Goal: Communication & Community: Answer question/provide support

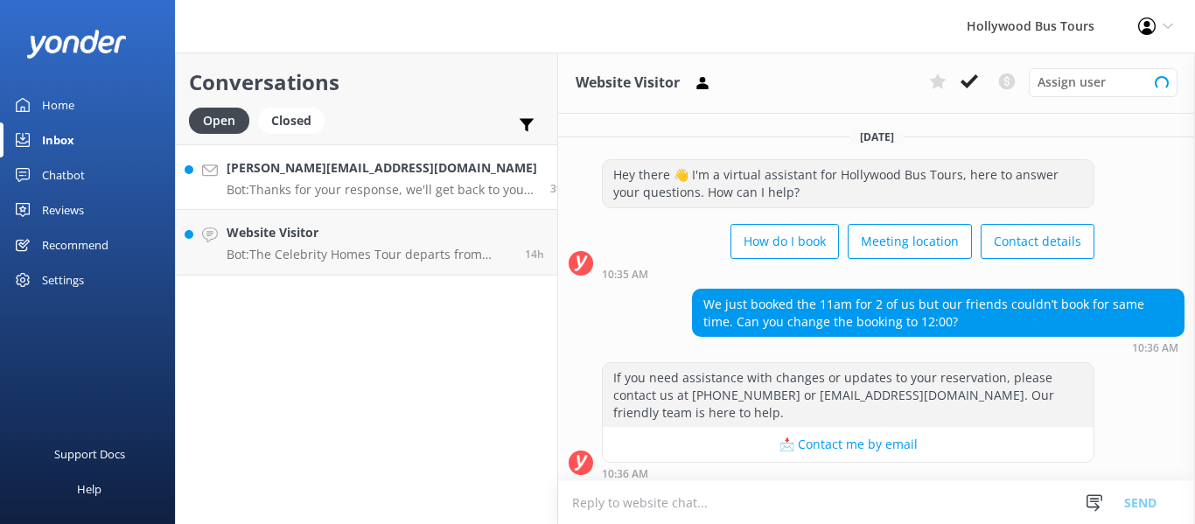
click at [323, 179] on div "[PERSON_NAME][EMAIL_ADDRESS][DOMAIN_NAME] Bot: Thanks for your response, we'll …" at bounding box center [382, 177] width 311 height 38
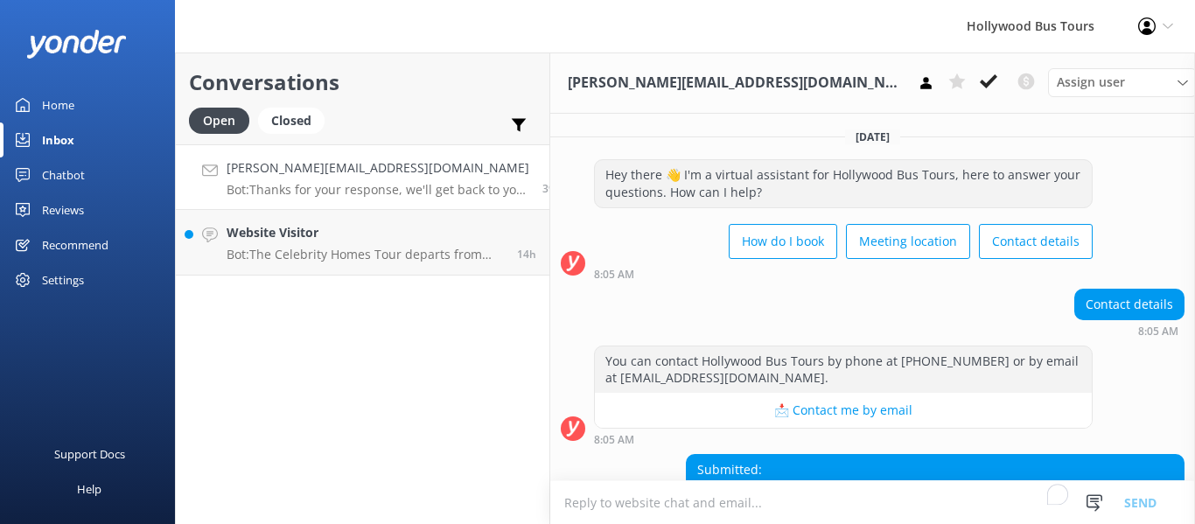
scroll to position [190, 0]
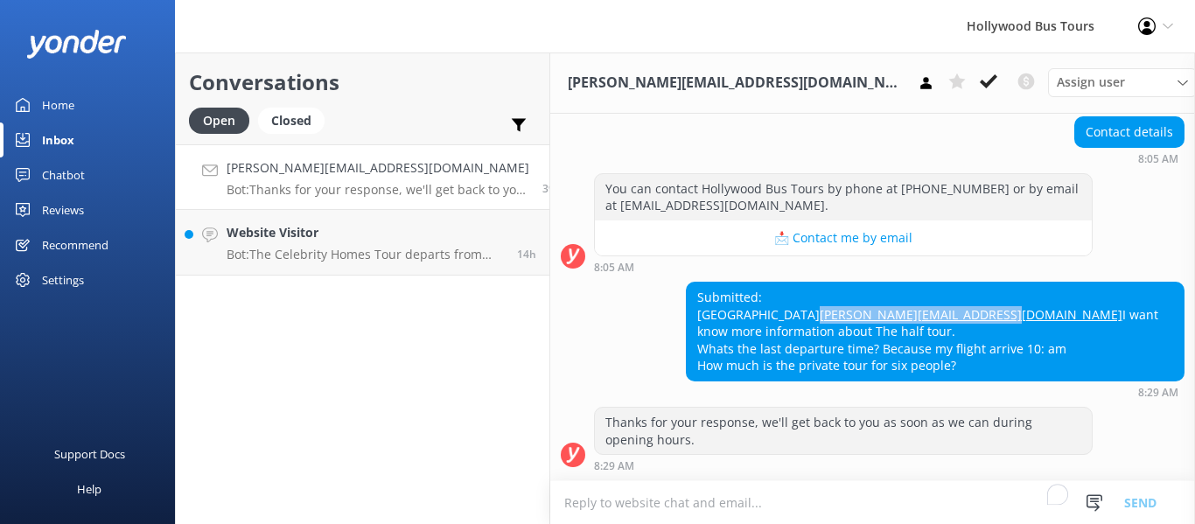
drag, startPoint x: 984, startPoint y: 312, endPoint x: 794, endPoint y: 313, distance: 189.8
click at [794, 313] on div "Submitted: [PERSON_NAME] [PERSON_NAME][EMAIL_ADDRESS][DOMAIN_NAME] I want know …" at bounding box center [935, 332] width 497 height 98
copy link "[PERSON_NAME][EMAIL_ADDRESS][DOMAIN_NAME]"
drag, startPoint x: 1064, startPoint y: 368, endPoint x: 796, endPoint y: 334, distance: 269.8
click at [796, 334] on div "Submitted: [PERSON_NAME] [PERSON_NAME][EMAIL_ADDRESS][DOMAIN_NAME] I want know …" at bounding box center [935, 332] width 497 height 98
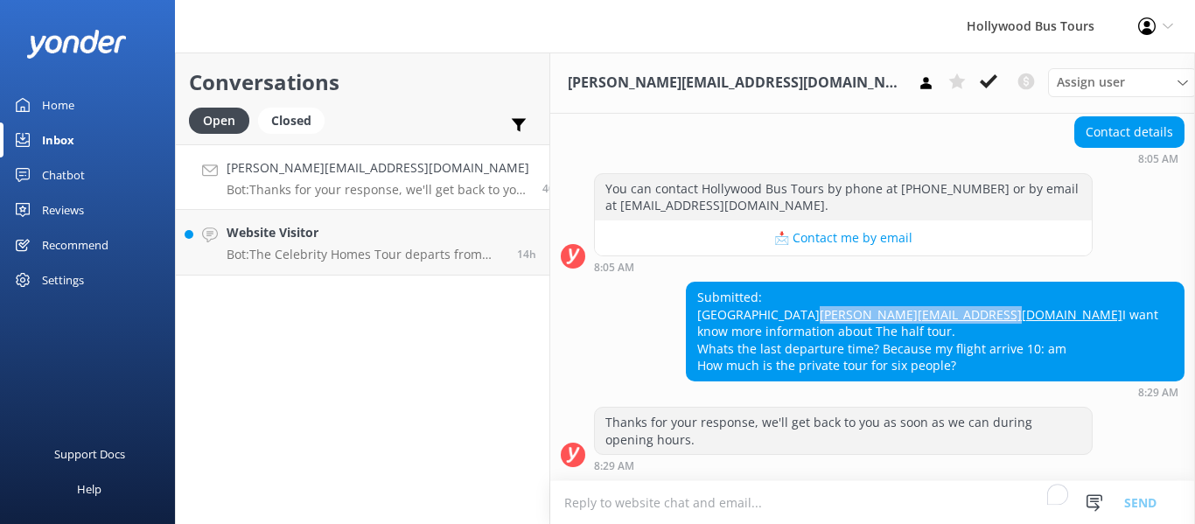
copy div "I want know more information about The half tour. Whats the last departure time…"
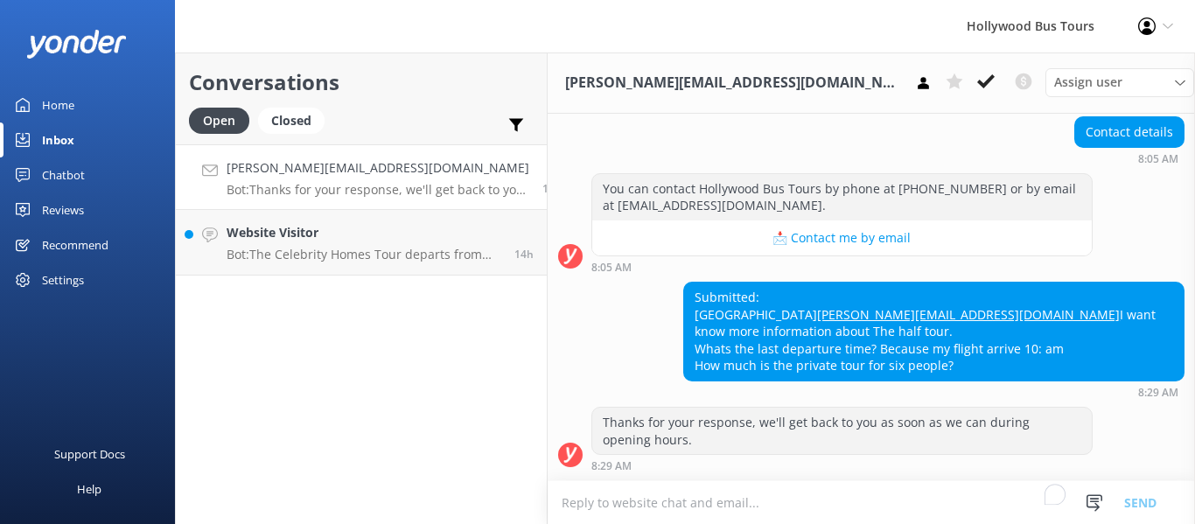
click at [600, 479] on div "Thanks for your response, we'll get back to you as soon as we can during openin…" at bounding box center [871, 443] width 647 height 73
click at [604, 496] on textarea "To enrich screen reader interactions, please activate Accessibility in Grammarl…" at bounding box center [871, 502] width 647 height 43
paste textarea "Hi [PERSON_NAME], Thank you for your message! I’d be happy to share more inform…"
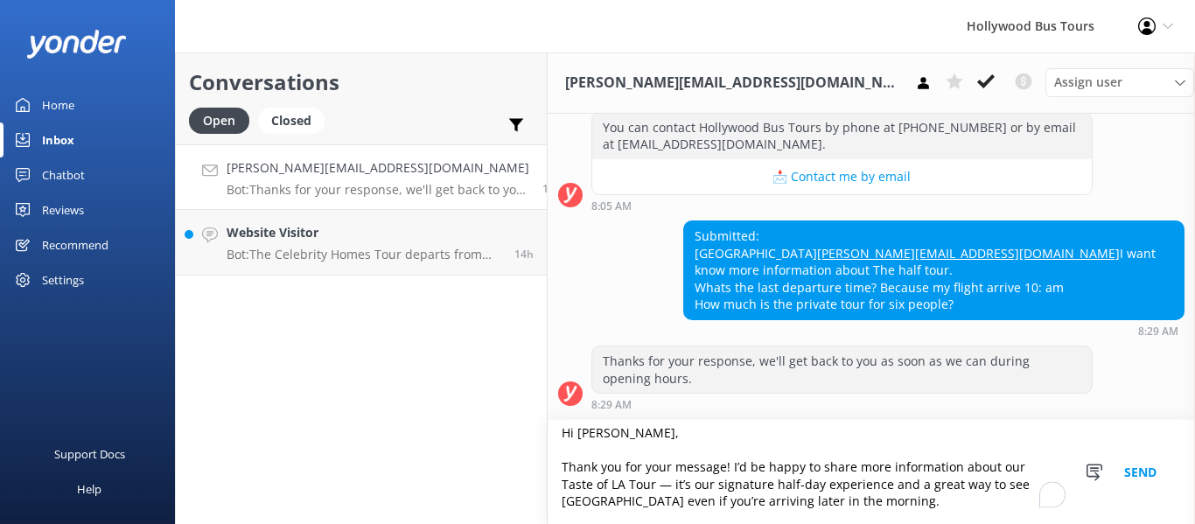
scroll to position [9, 0]
click at [599, 480] on textarea "Hi [PERSON_NAME], Thank you for your message! I’d be happy to share more inform…" at bounding box center [871, 472] width 647 height 104
click at [606, 483] on textarea "Hi [PERSON_NAME], Thank you for your message! I’d be happy to share more inform…" at bounding box center [871, 472] width 647 height 104
type textarea "Hi [PERSON_NAME], Thank you for your message! I’d be happy to share more inform…"
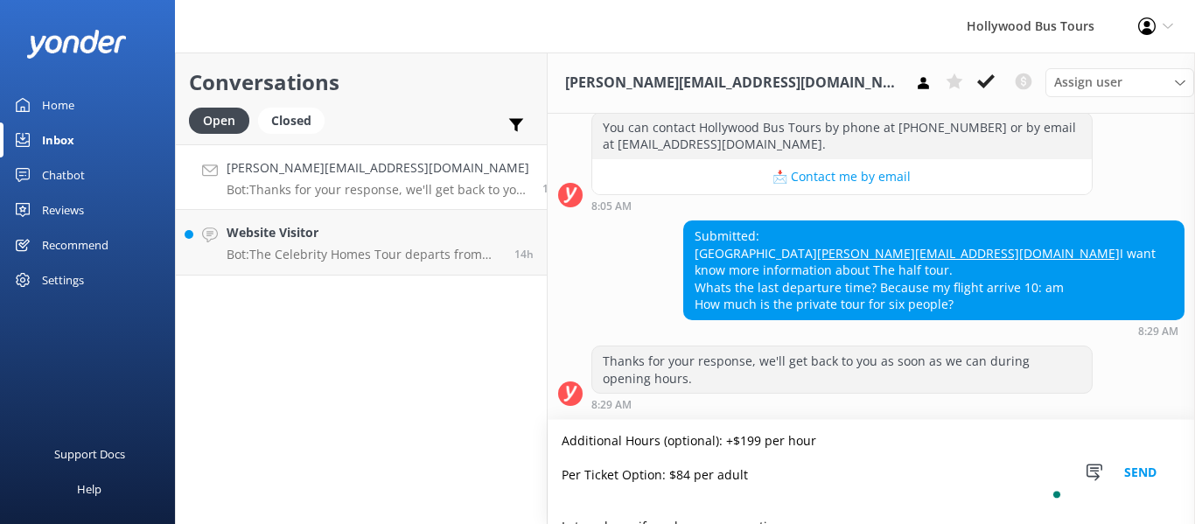
scroll to position [402, 0]
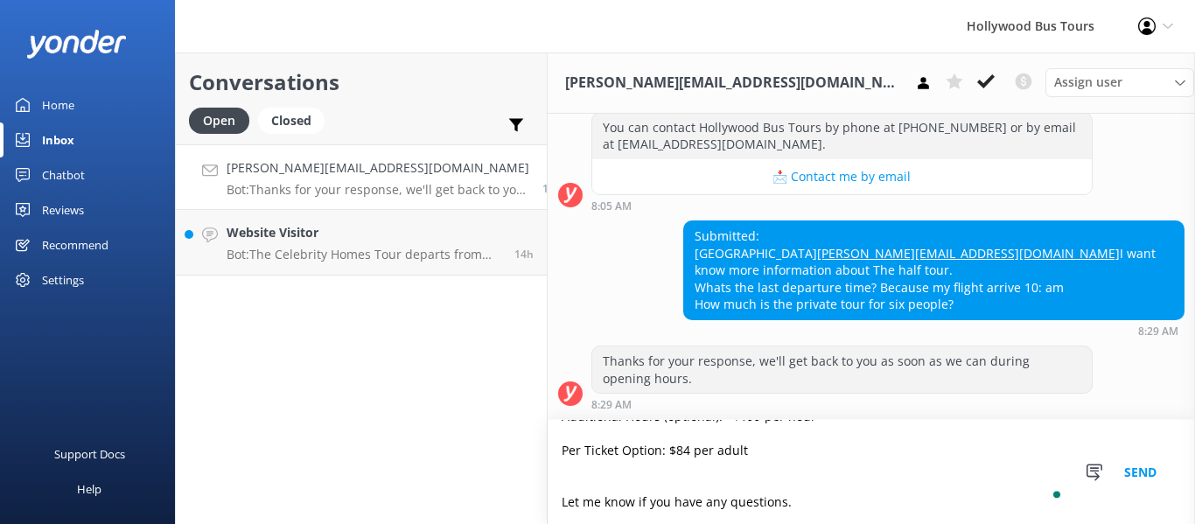
click at [1136, 471] on button "Send" at bounding box center [1140, 472] width 66 height 104
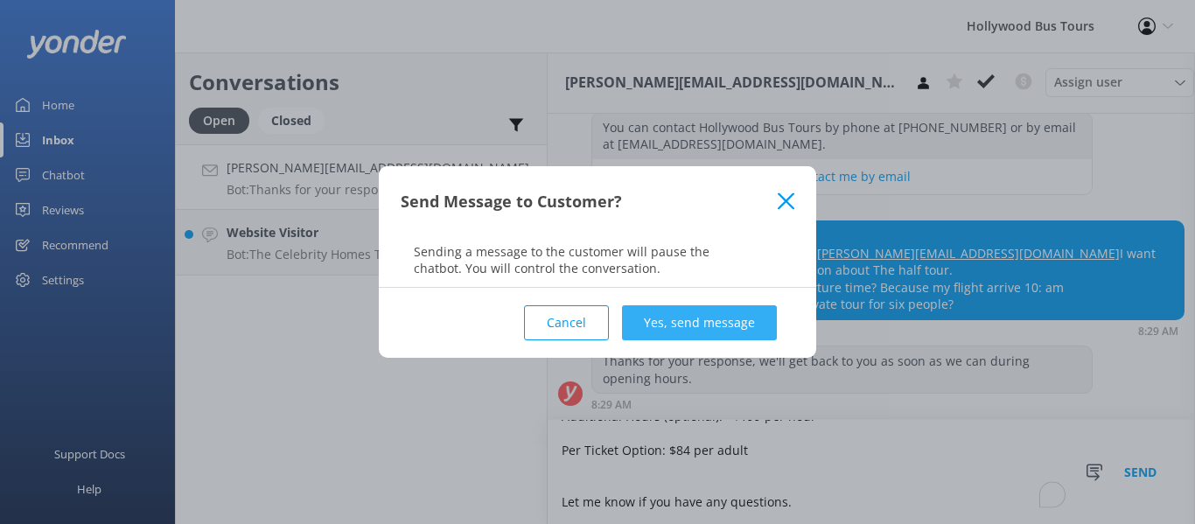
click at [707, 318] on button "Yes, send message" at bounding box center [699, 322] width 155 height 35
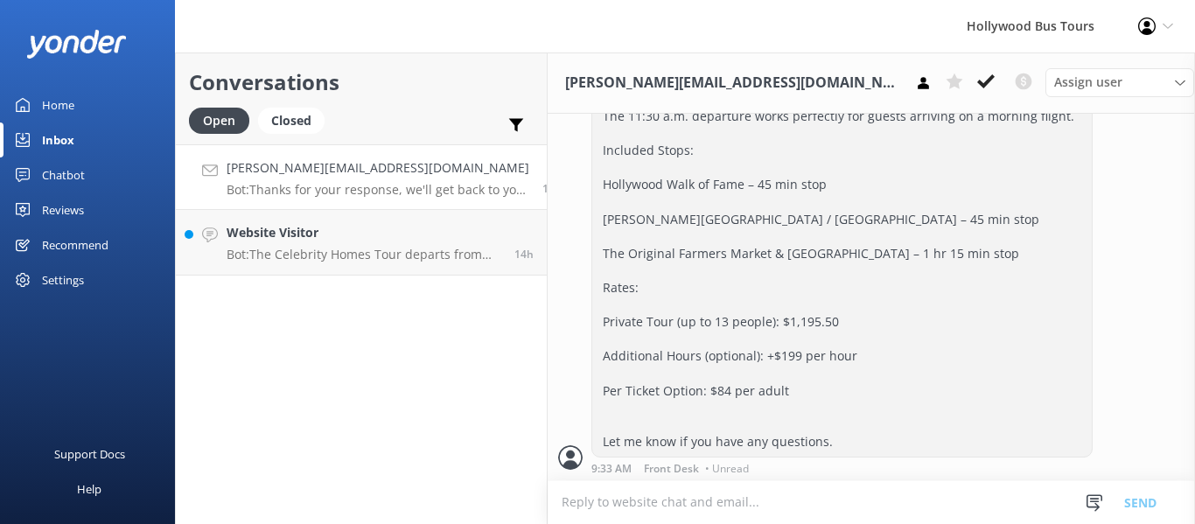
scroll to position [766, 0]
click at [352, 243] on div "Website Visitor Bot: The Celebrity Homes Tour departs from [GEOGRAPHIC_DATA][PE…" at bounding box center [364, 242] width 275 height 38
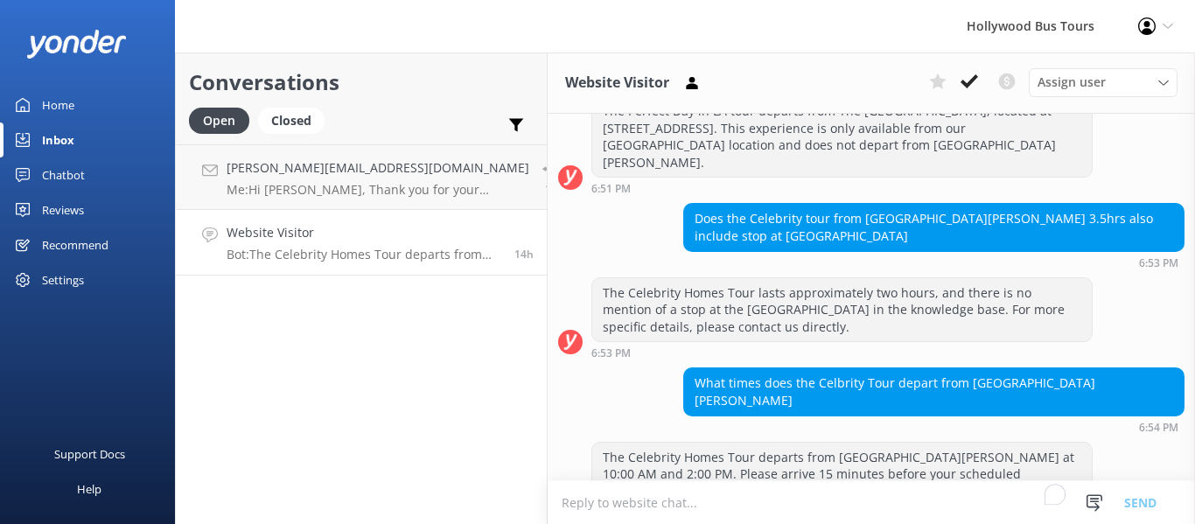
scroll to position [484, 0]
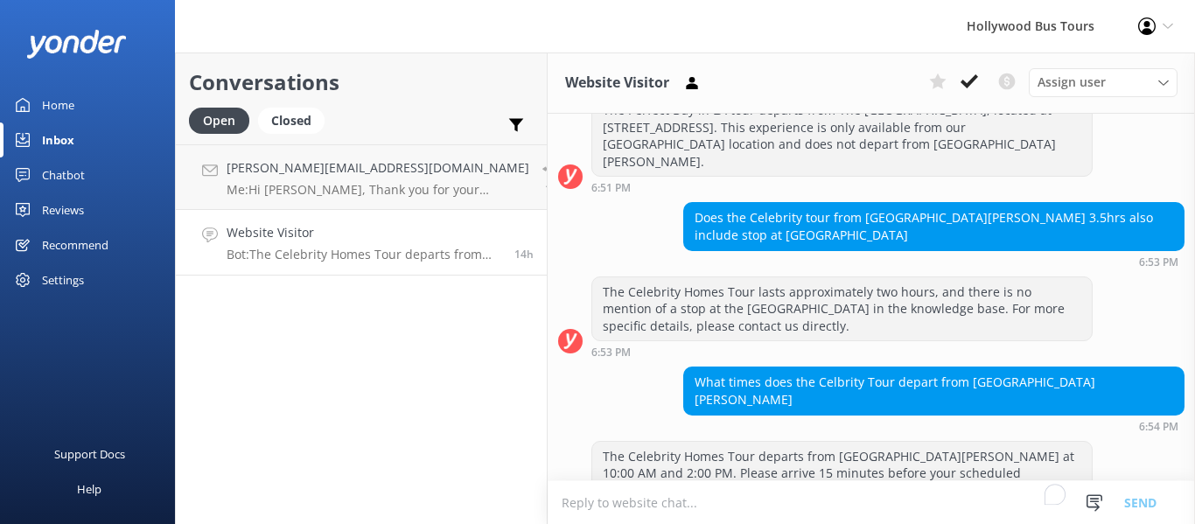
click at [352, 243] on div "Website Visitor Bot: The Celebrity Homes Tour departs from [GEOGRAPHIC_DATA][PE…" at bounding box center [364, 242] width 275 height 38
